Goal: Learn about a topic

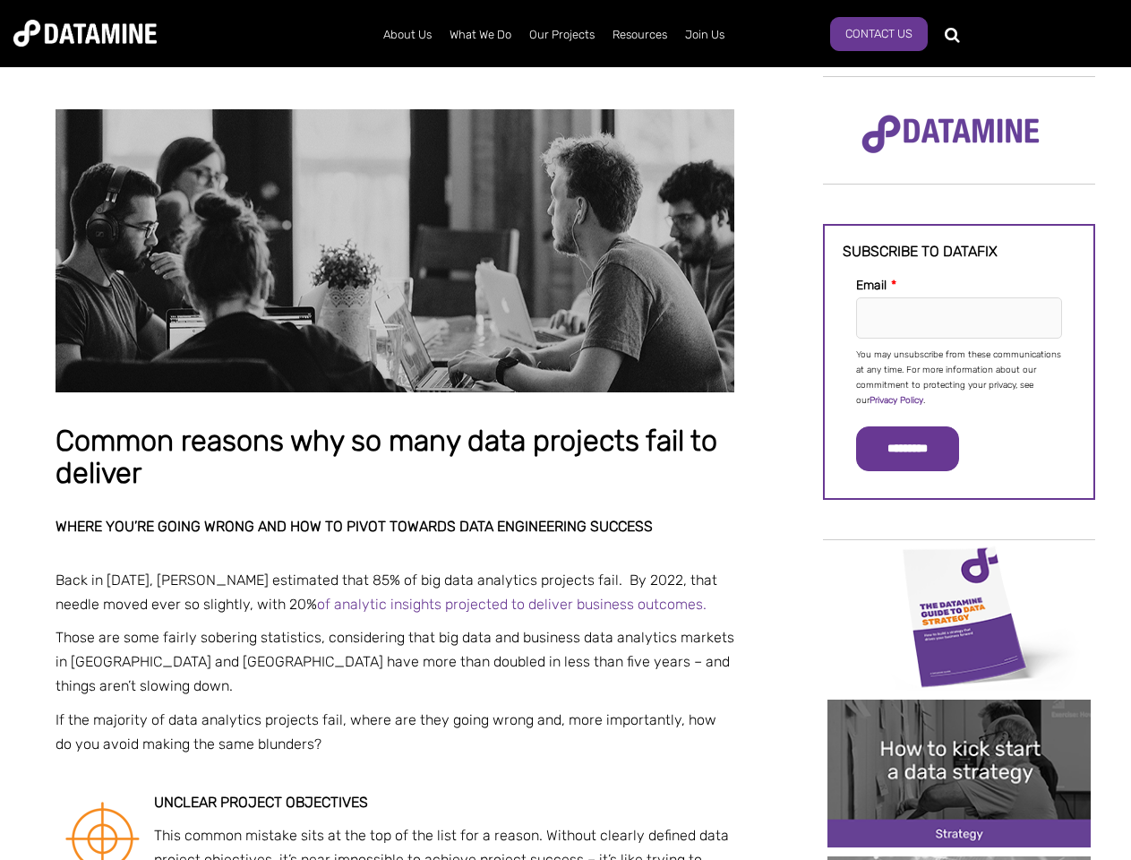
click at [959, 376] on p "You may unsubscribe from these communications at any time. For more information…" at bounding box center [959, 377] width 206 height 61
click at [918, 449] on input "*********" at bounding box center [907, 448] width 103 height 45
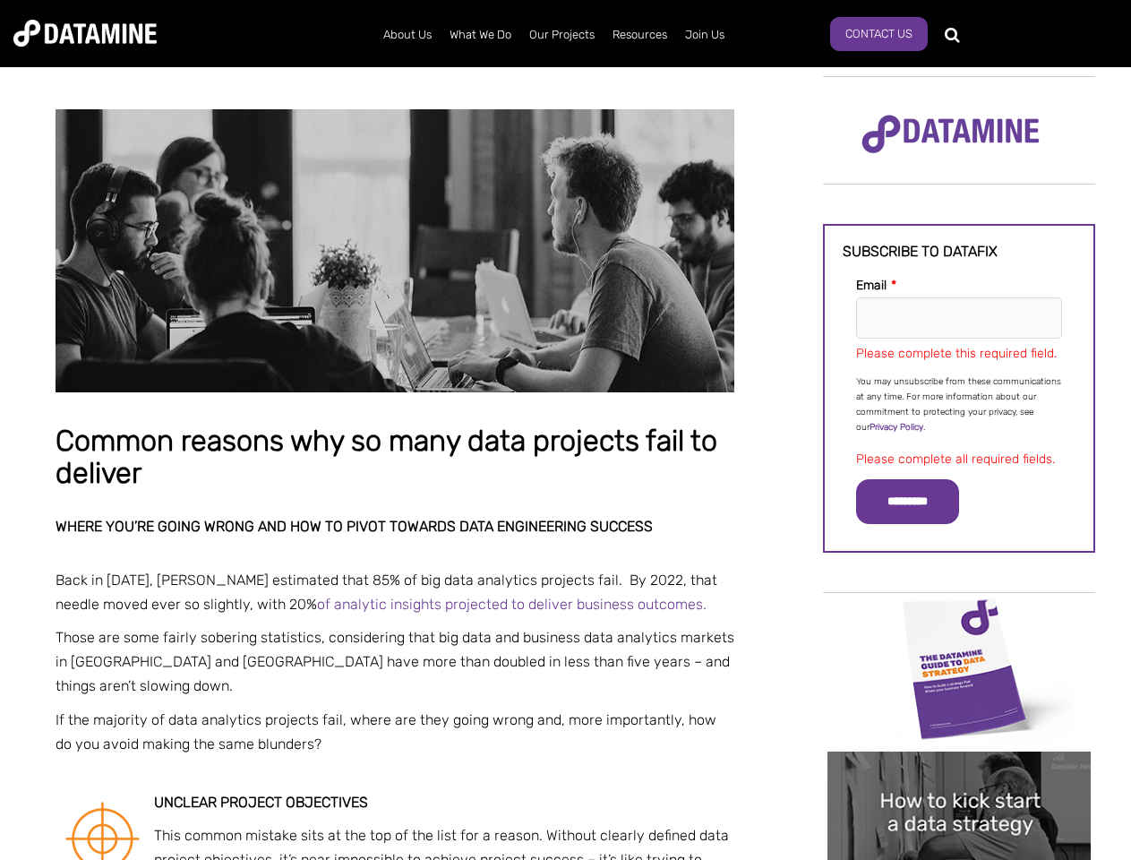
click at [959, 615] on img "Image grid with {{ image_count }} images." at bounding box center [959, 669] width 263 height 148
click at [959, 615] on div "✕" at bounding box center [565, 430] width 1131 height 860
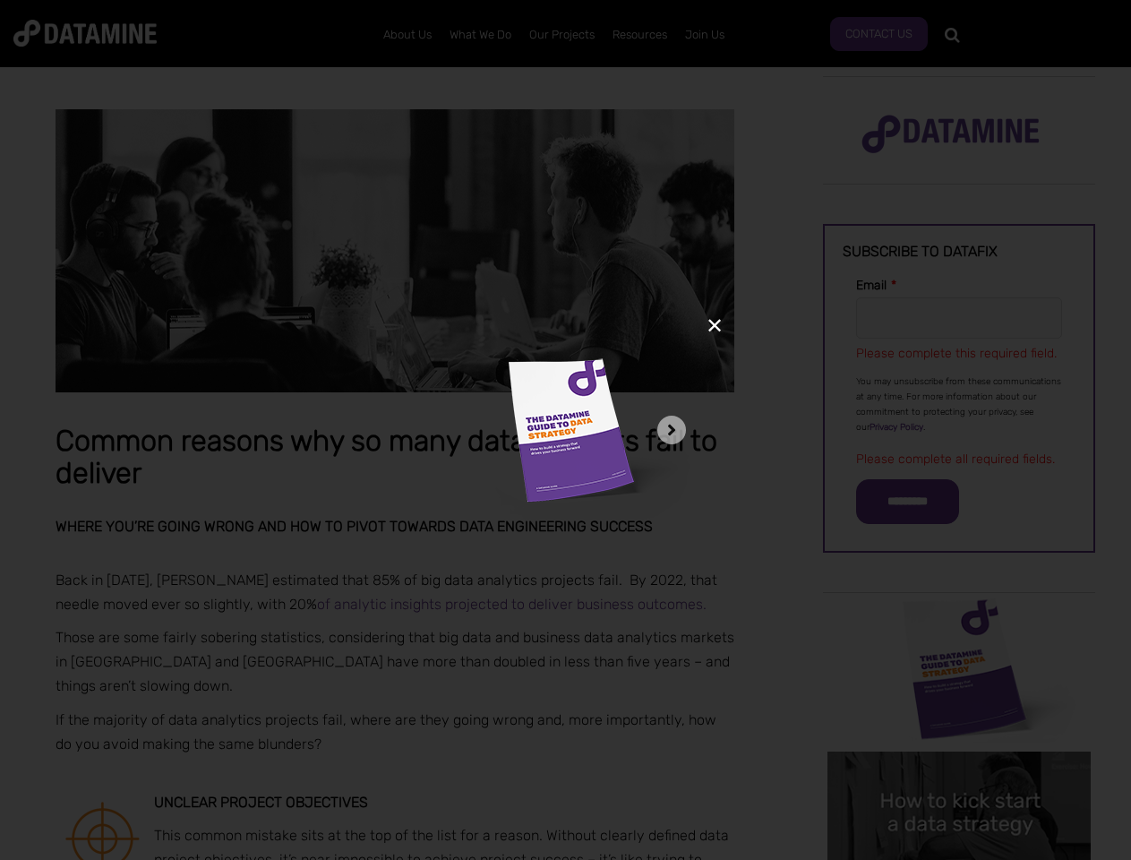
click at [959, 773] on div "✕" at bounding box center [565, 430] width 1131 height 860
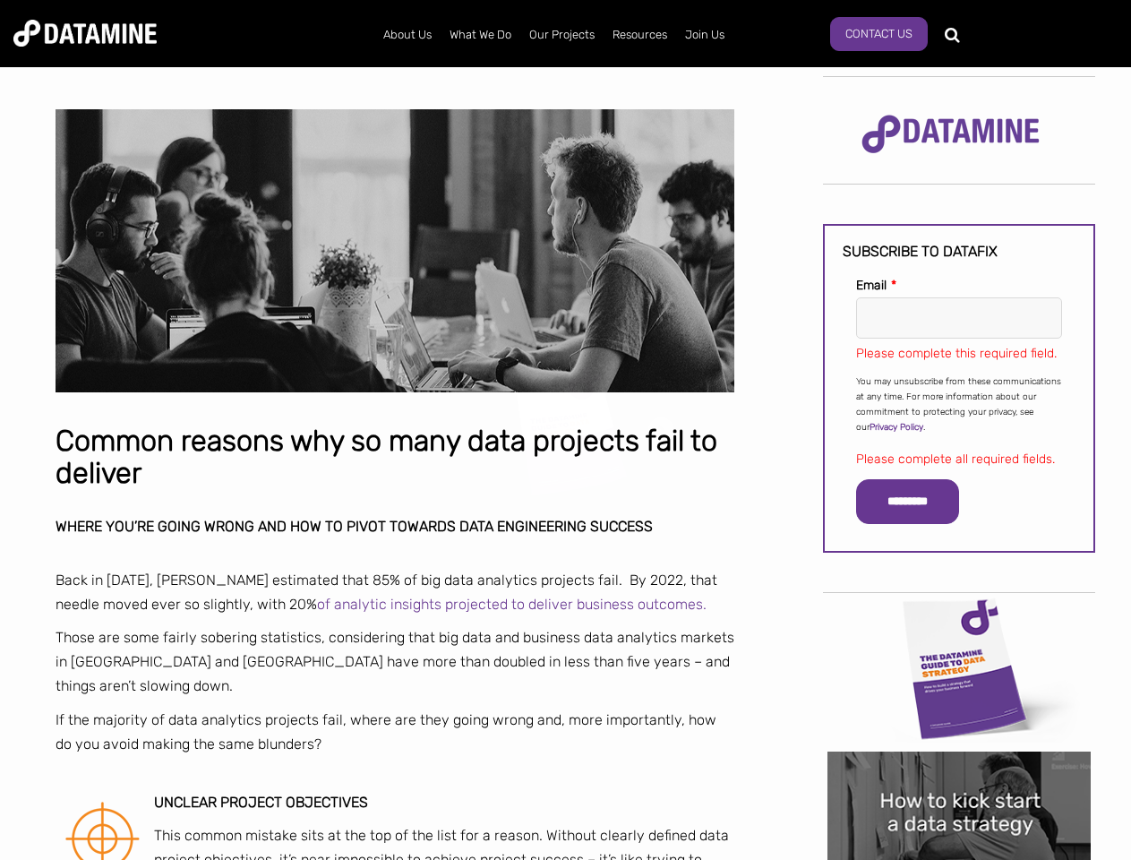
click at [959, 773] on img "Image grid with {{ image_count }} images." at bounding box center [959, 825] width 263 height 148
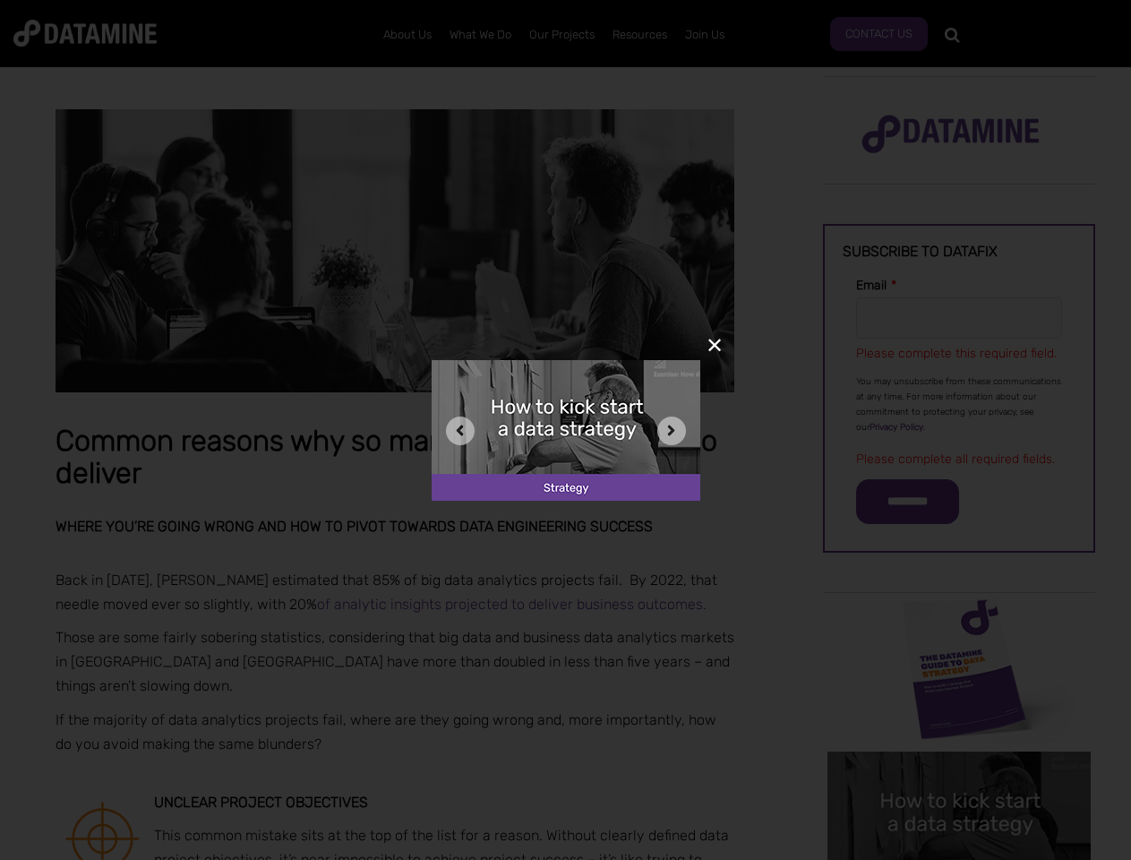
click at [959, 858] on div "✕" at bounding box center [565, 430] width 1131 height 860
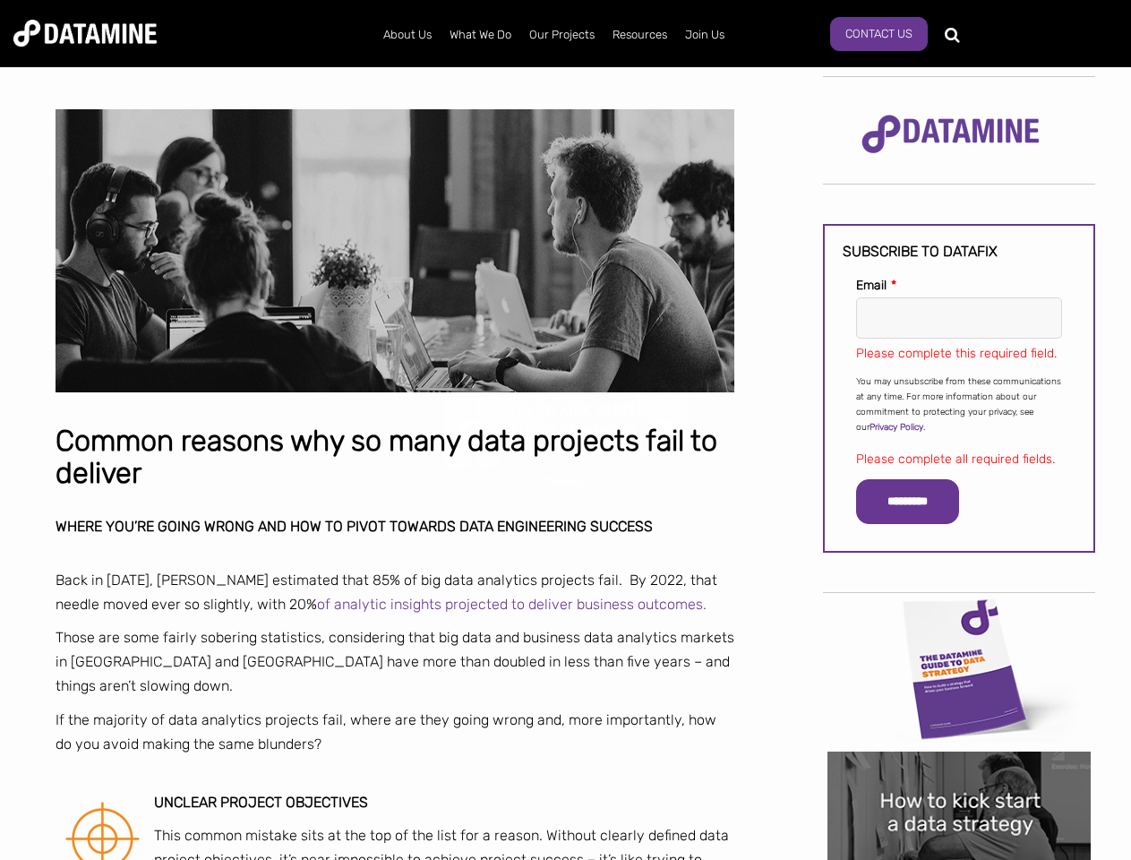
click at [959, 858] on div "✕" at bounding box center [565, 430] width 1131 height 860
